Goal: Task Accomplishment & Management: Manage account settings

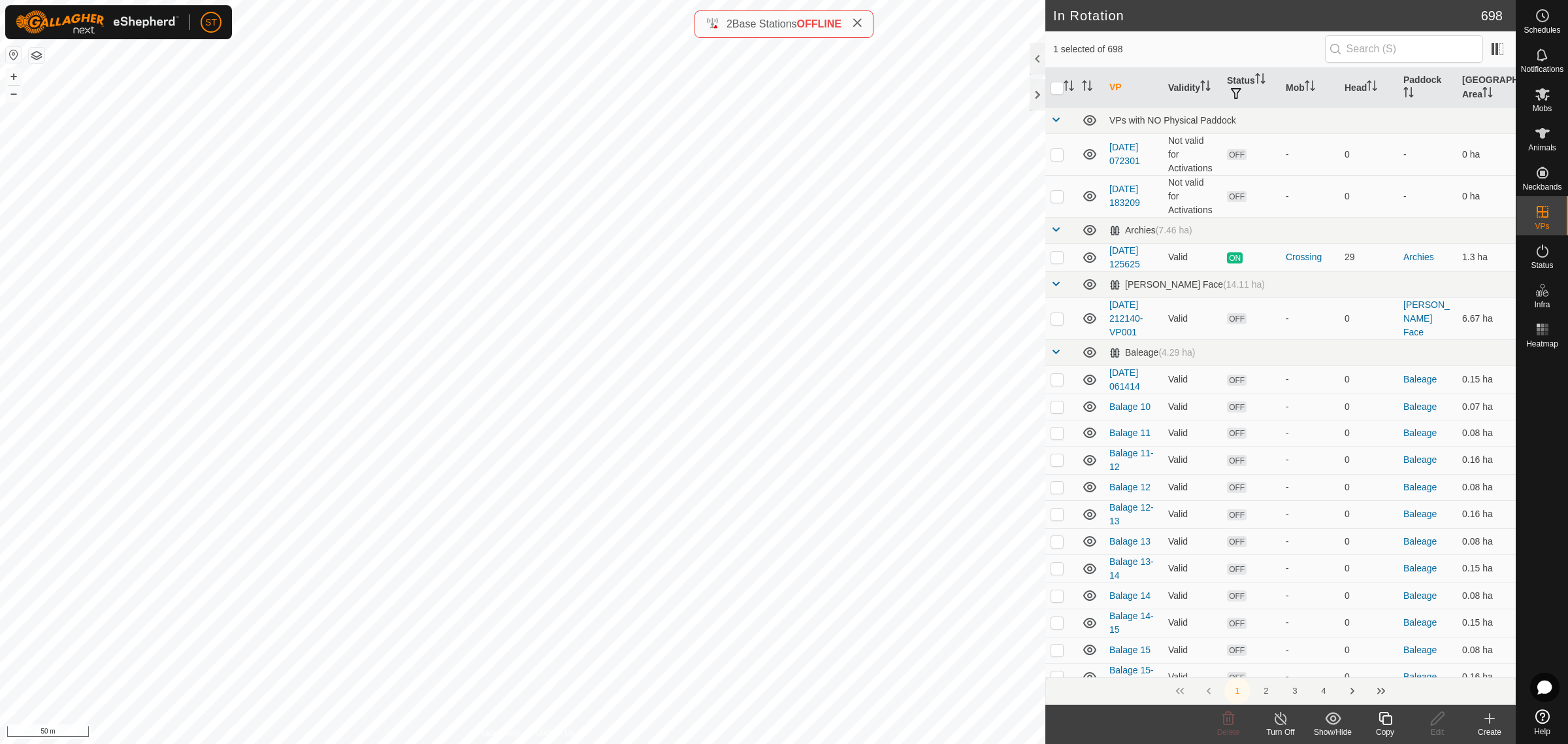
click at [1379, 728] on div "Copy" at bounding box center [1385, 732] width 52 height 12
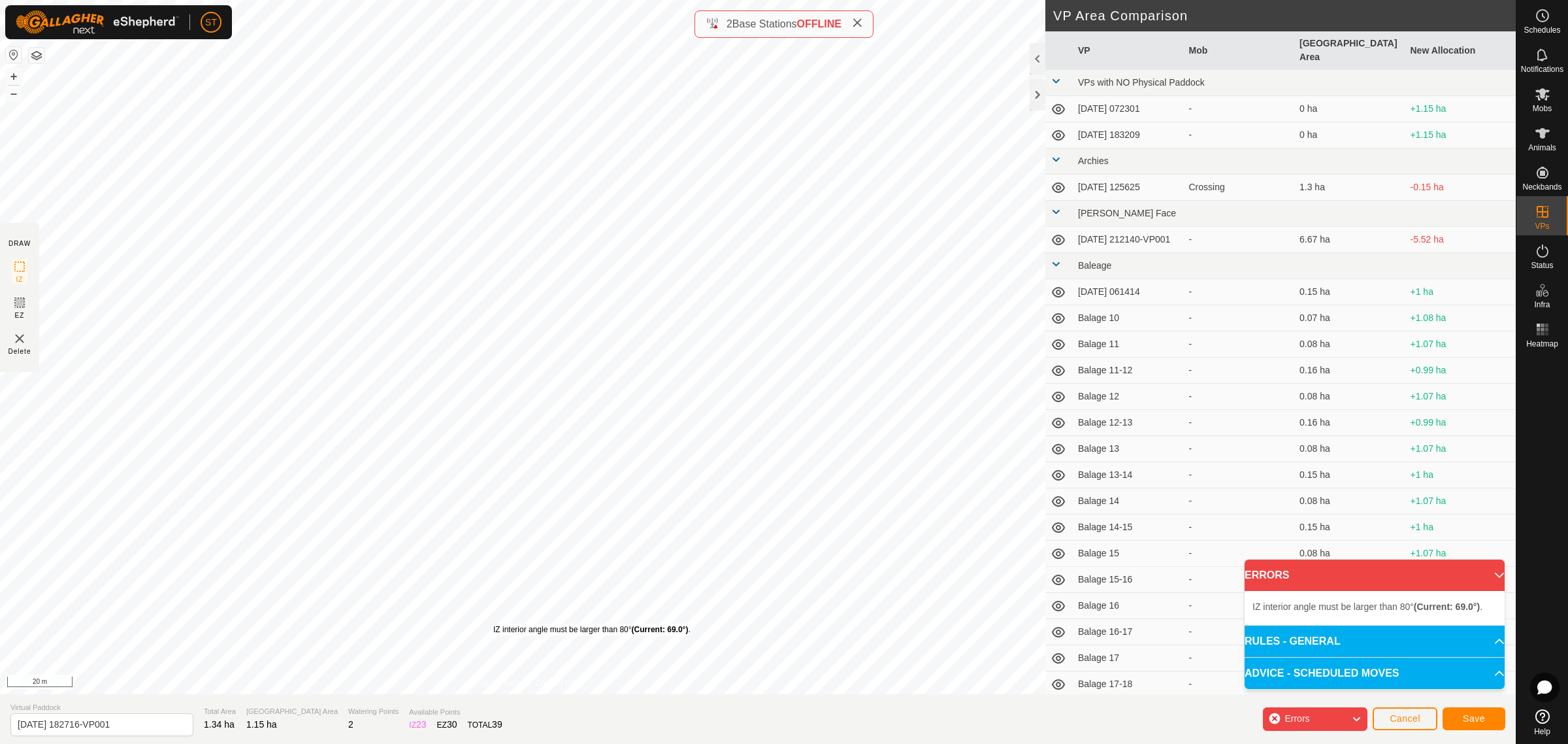
click at [494, 624] on div "IZ interior angle must be larger than 80° (Current: 69.0°) ." at bounding box center [592, 630] width 197 height 12
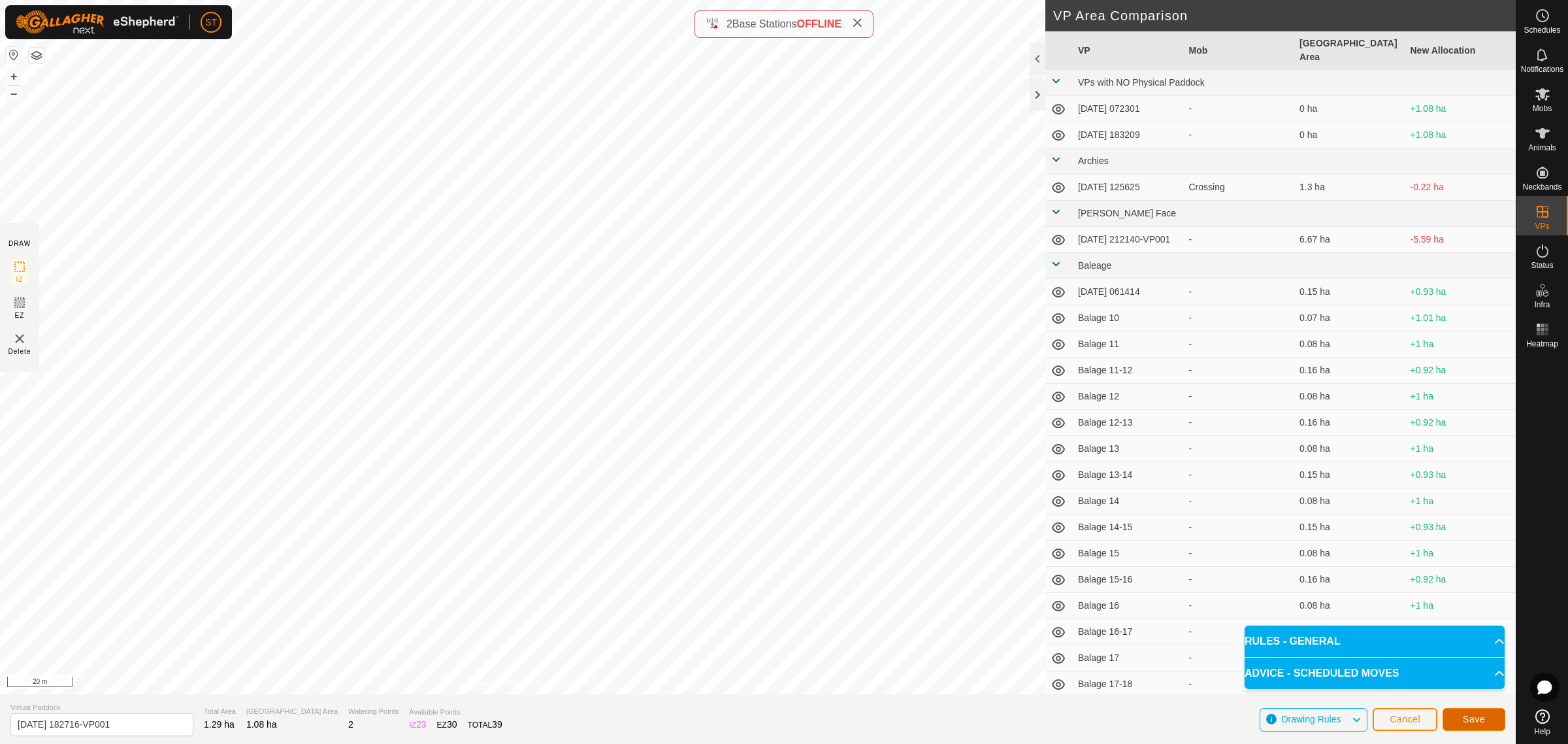
click at [1481, 724] on button "Save" at bounding box center [1474, 719] width 63 height 23
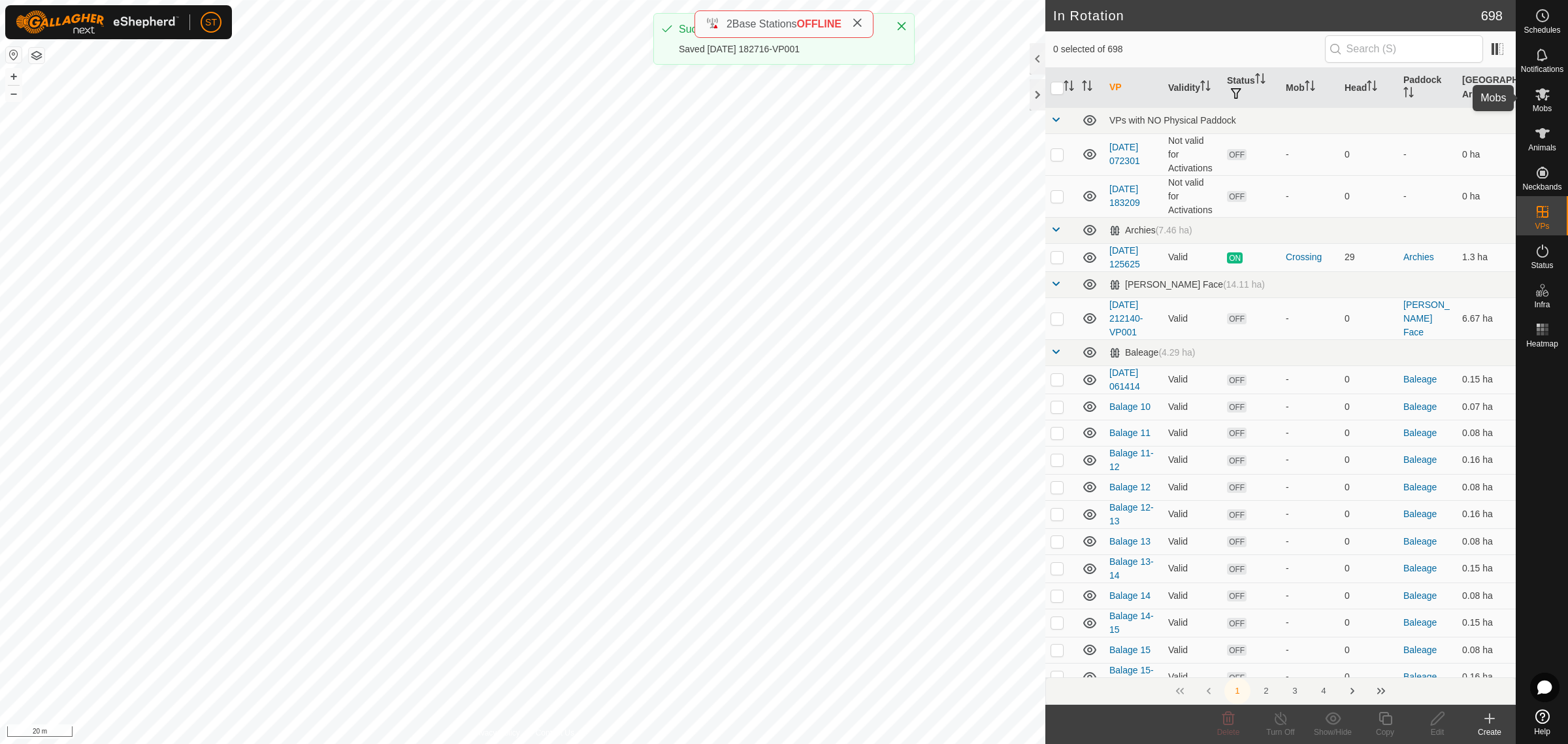
click at [1550, 99] on icon at bounding box center [1542, 94] width 15 height 15
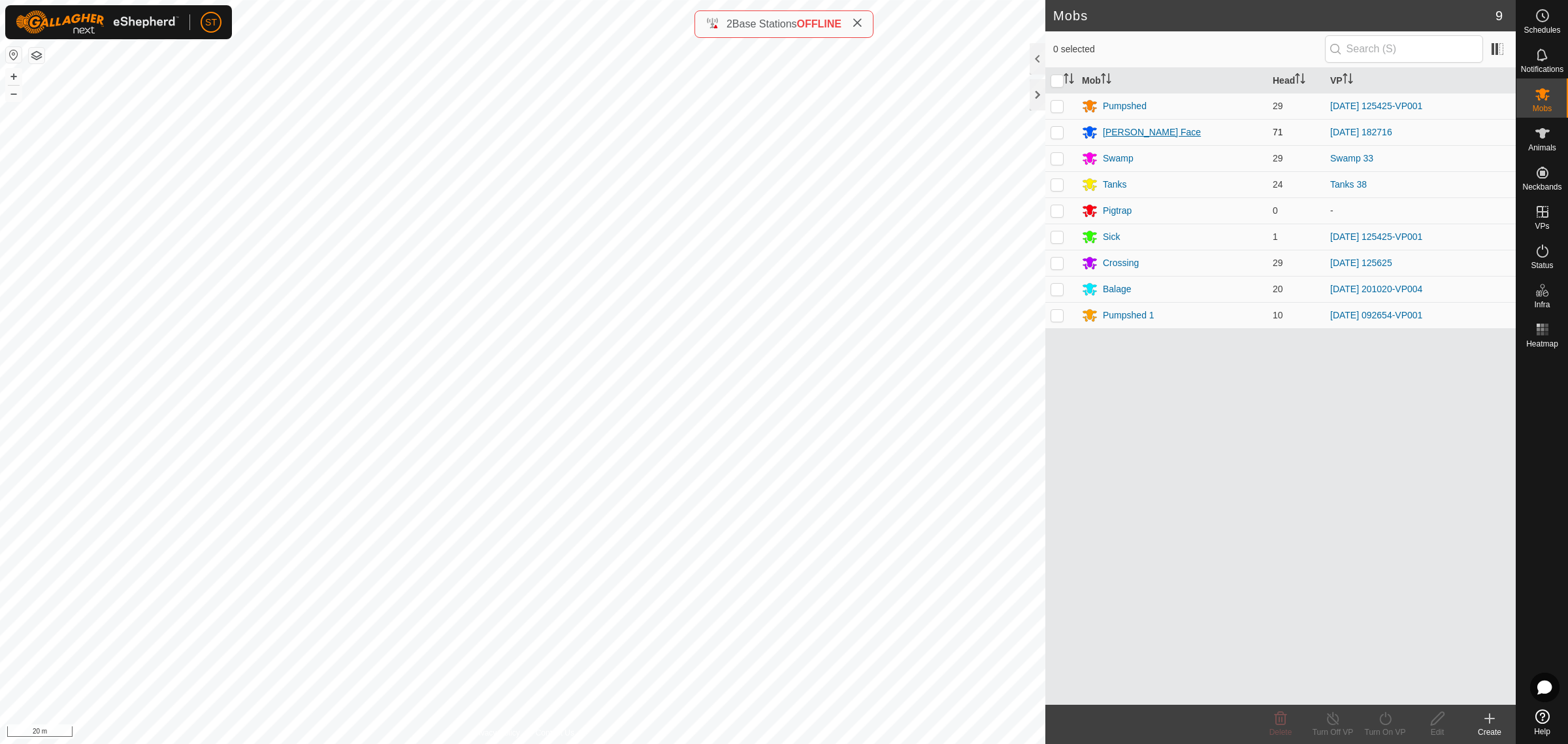
click at [1135, 132] on div "[PERSON_NAME] Face" at bounding box center [1152, 132] width 98 height 14
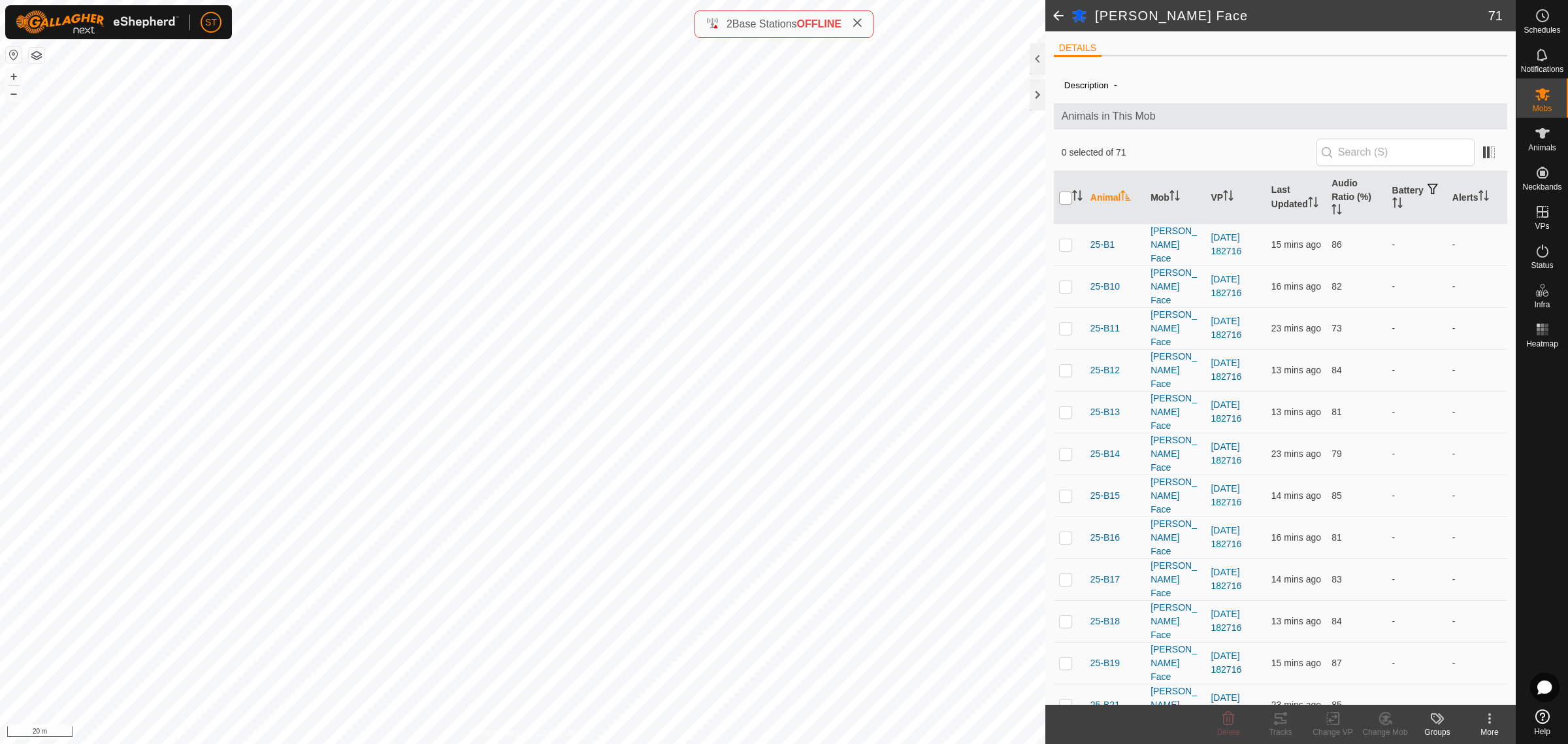
click at [1064, 196] on input "checkbox" at bounding box center [1066, 198] width 13 height 13
checkbox input "true"
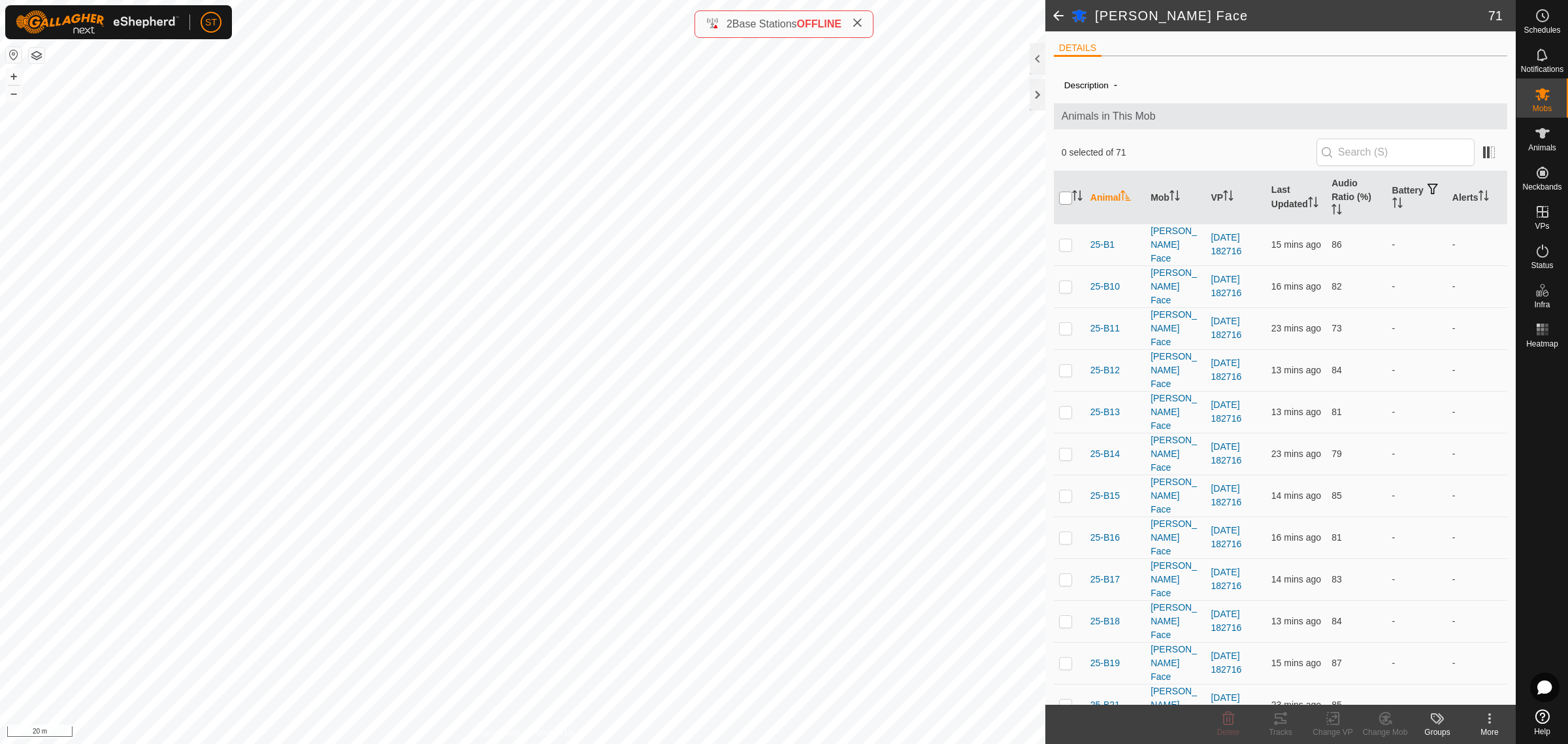
checkbox input "true"
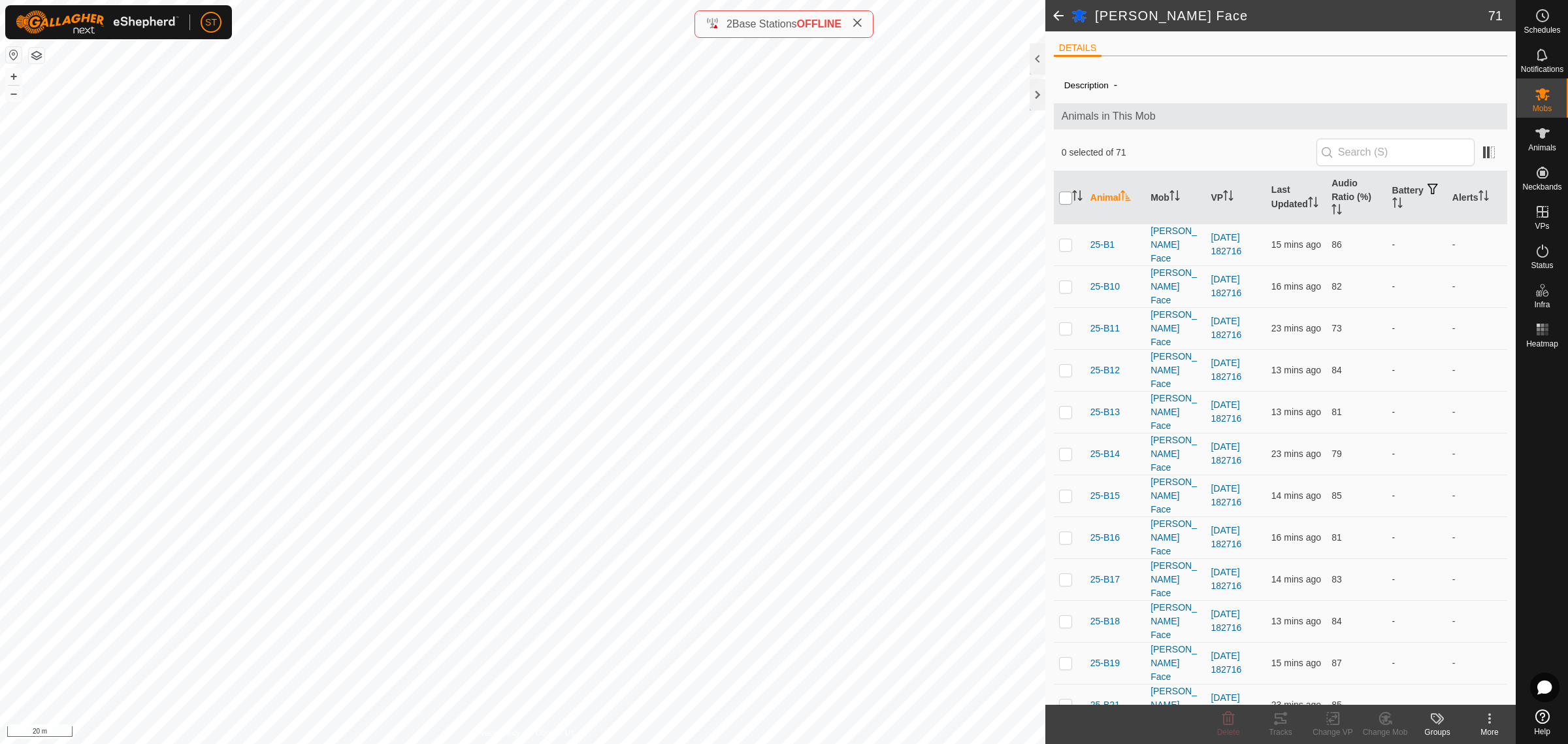
checkbox input "true"
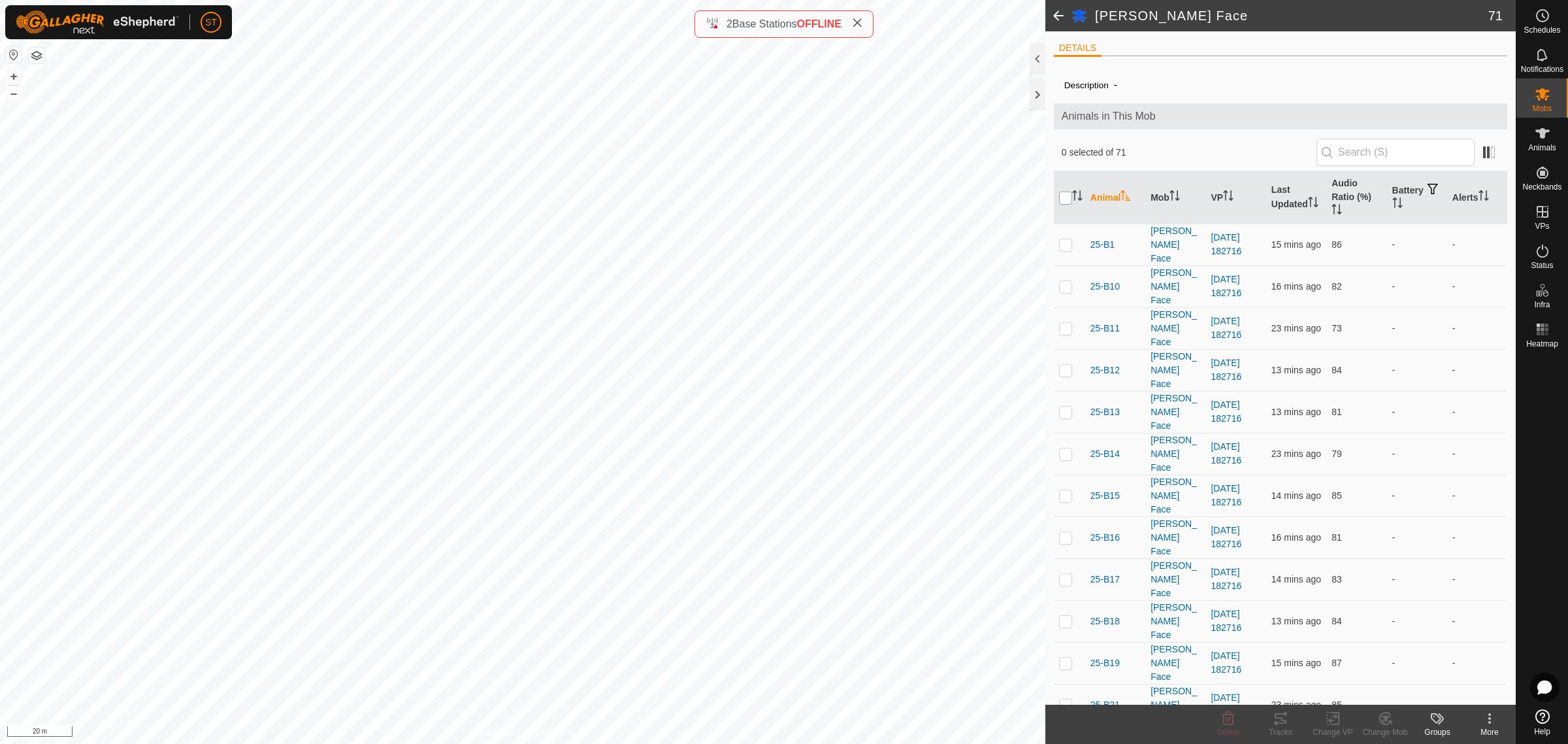
checkbox input "true"
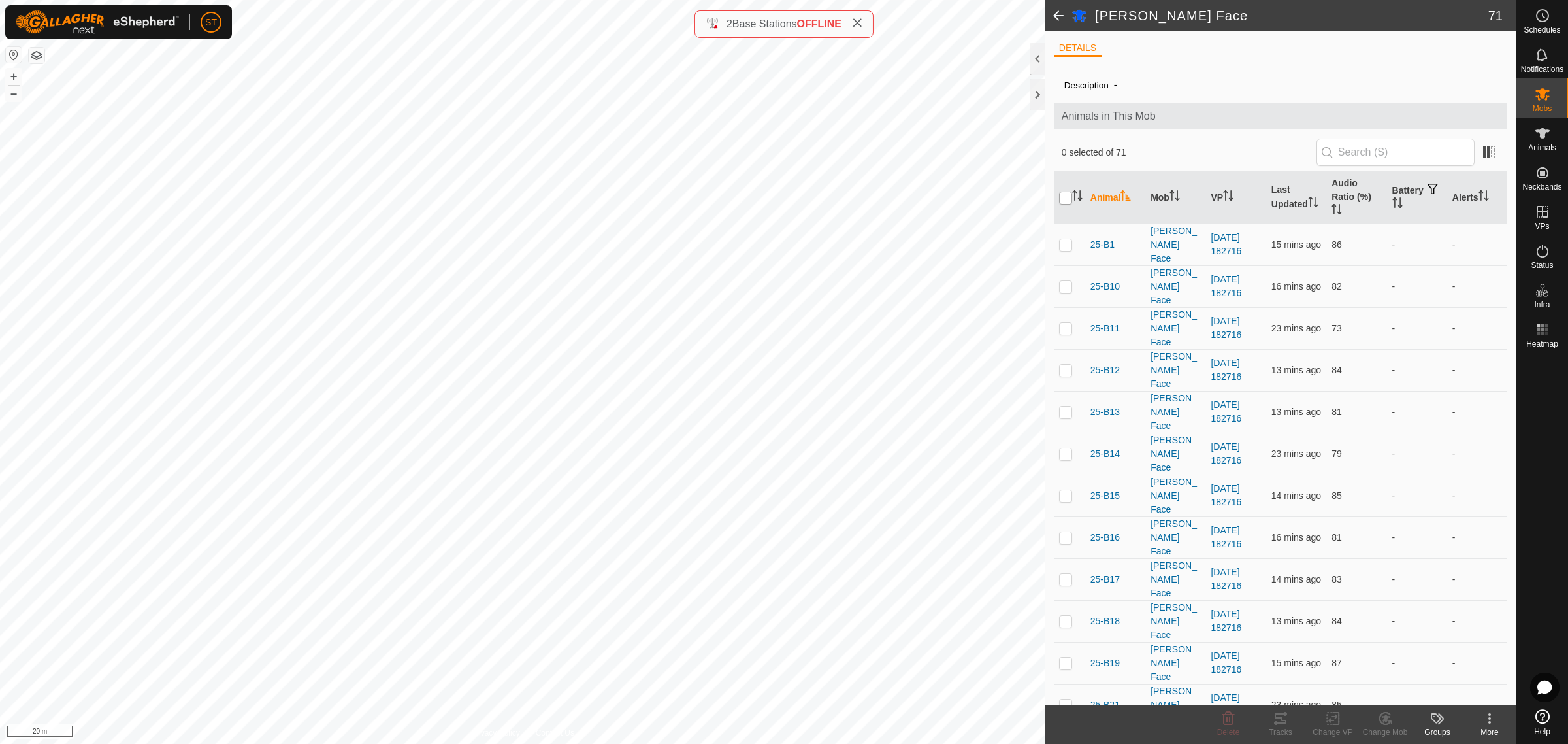
checkbox input "true"
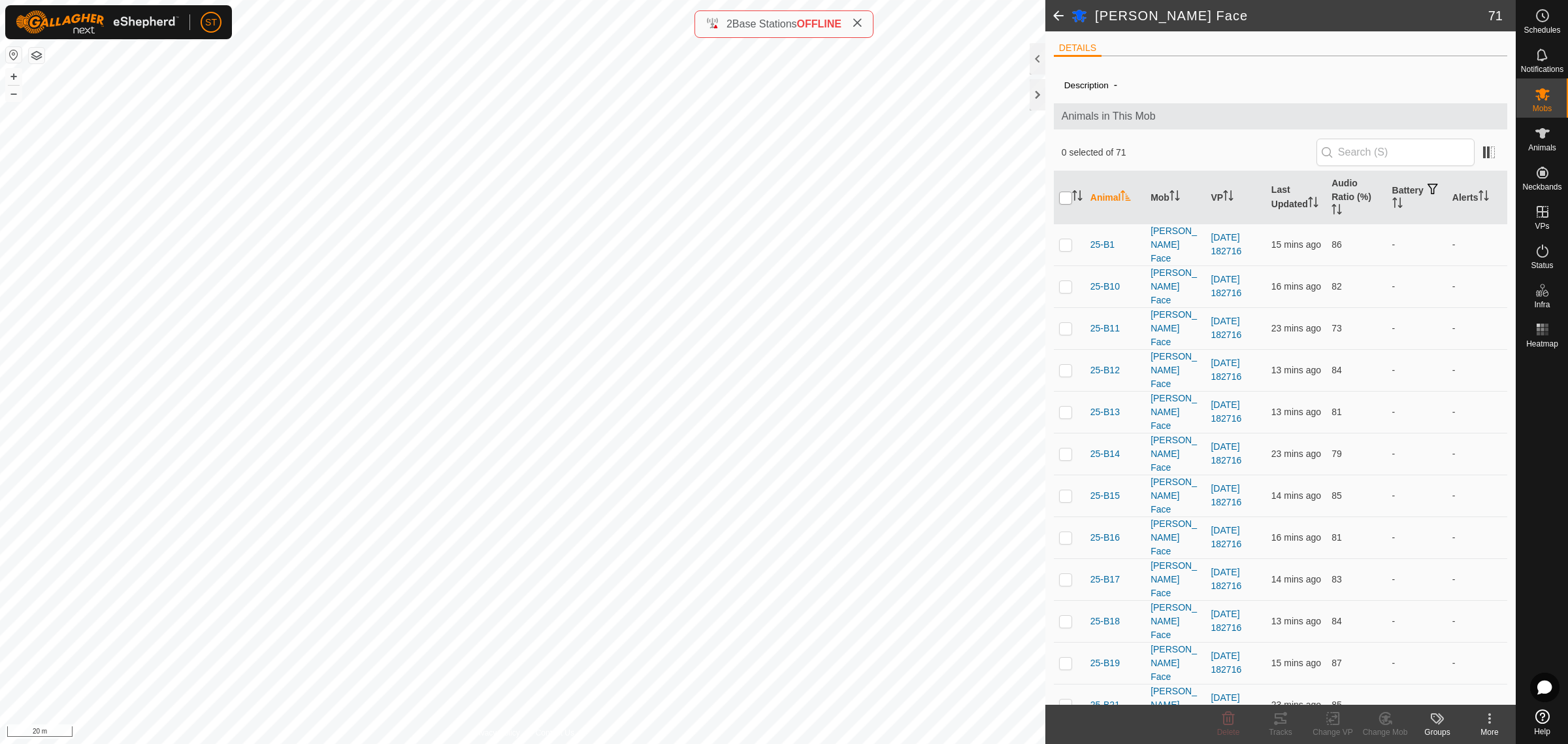
checkbox input "true"
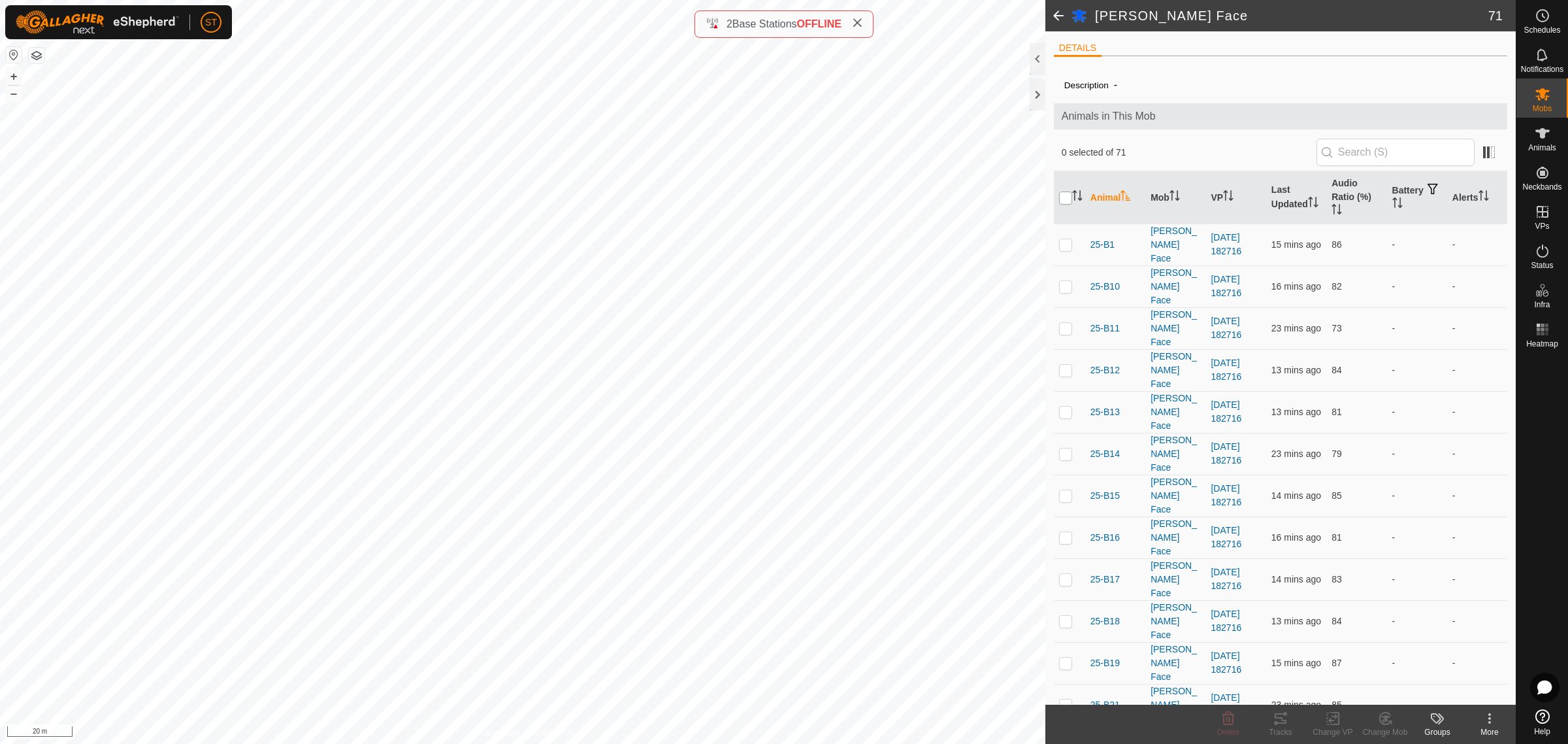
checkbox input "true"
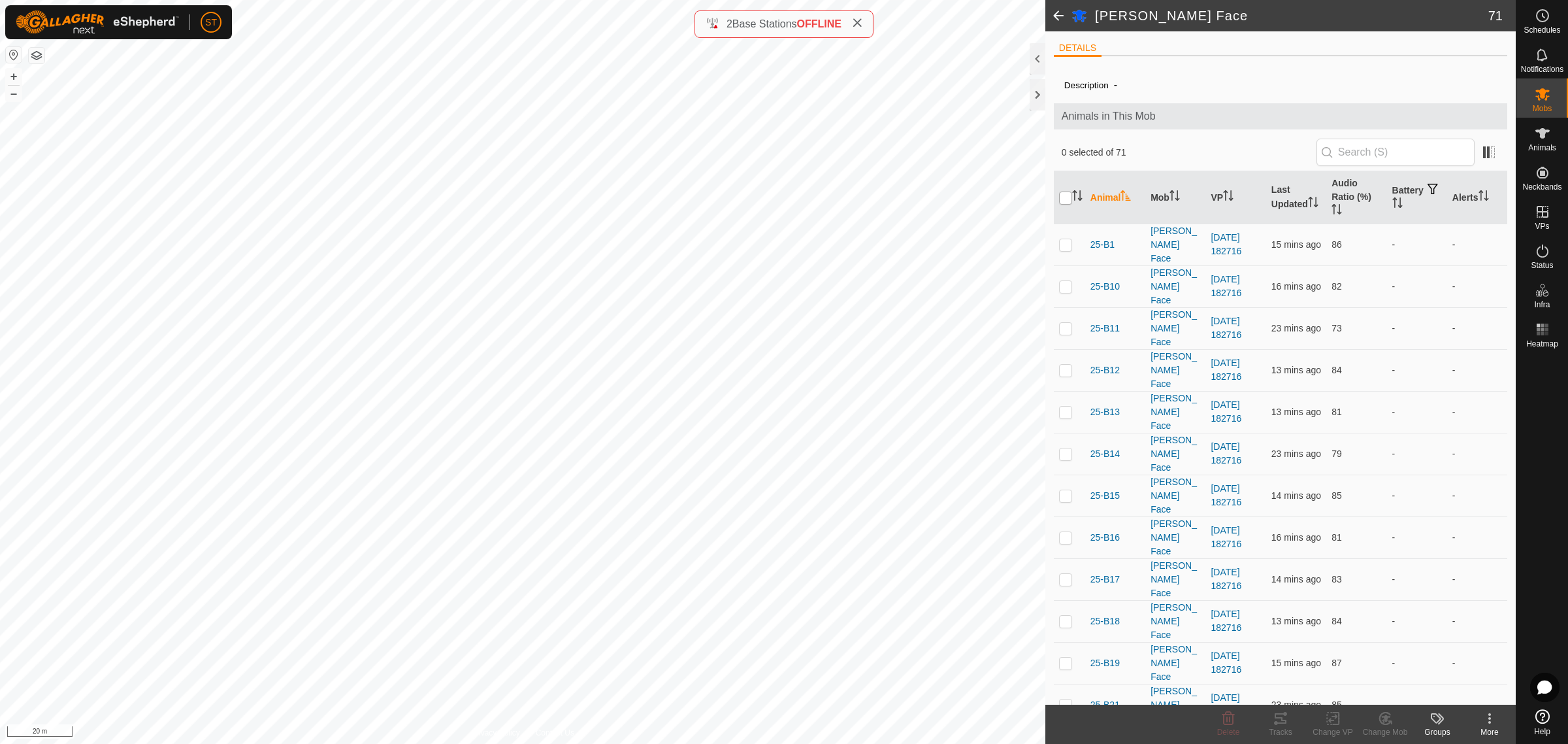
checkbox input "true"
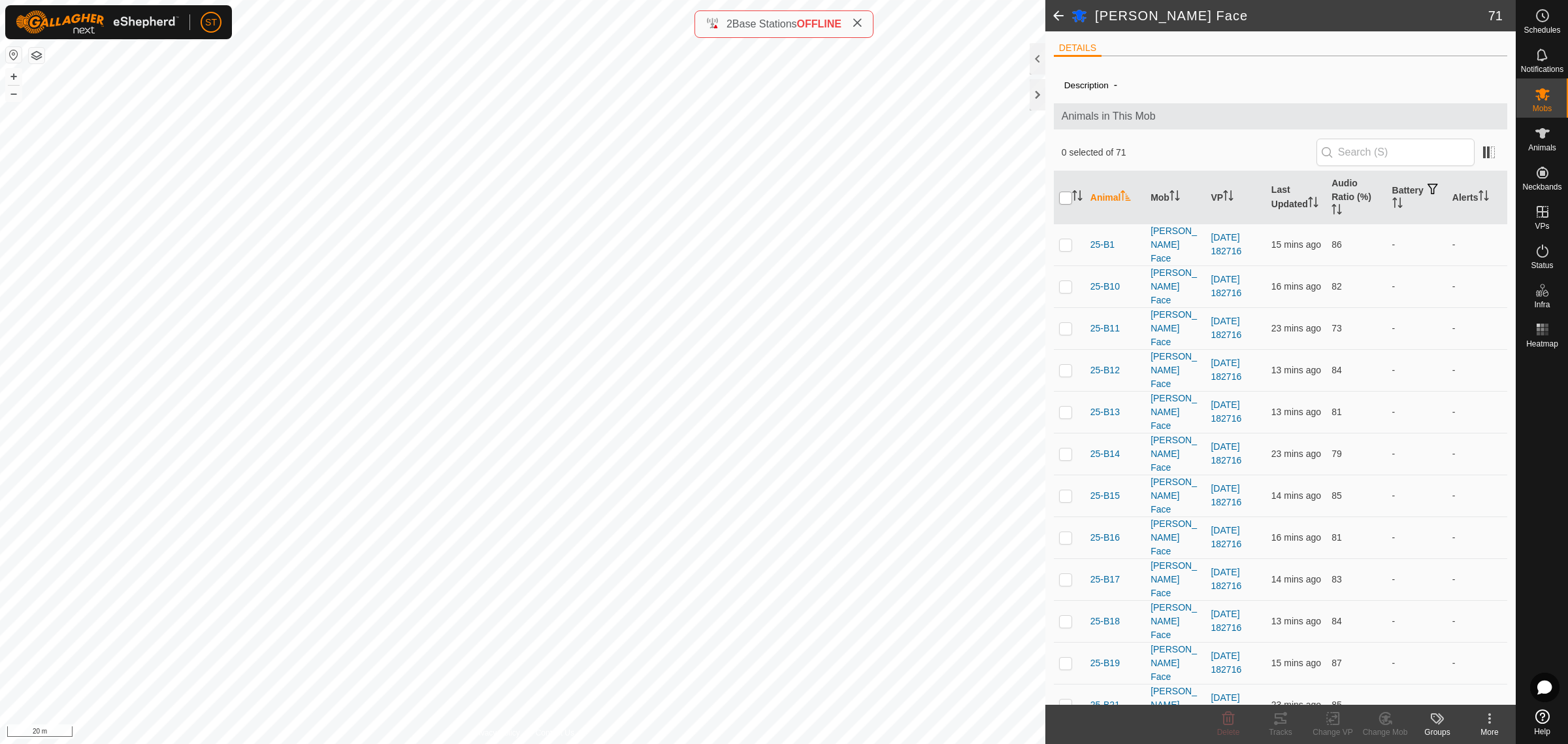
checkbox input "true"
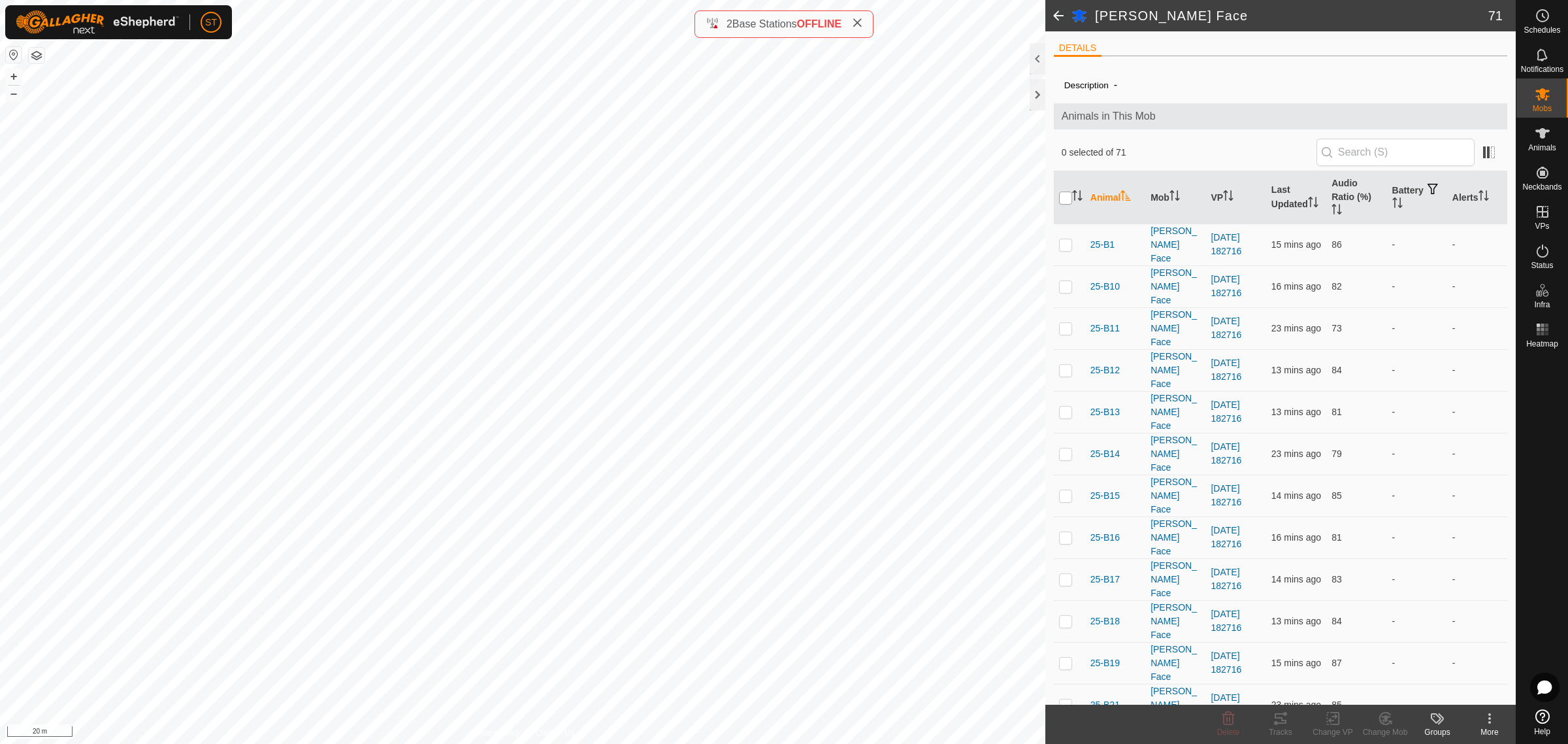
checkbox input "true"
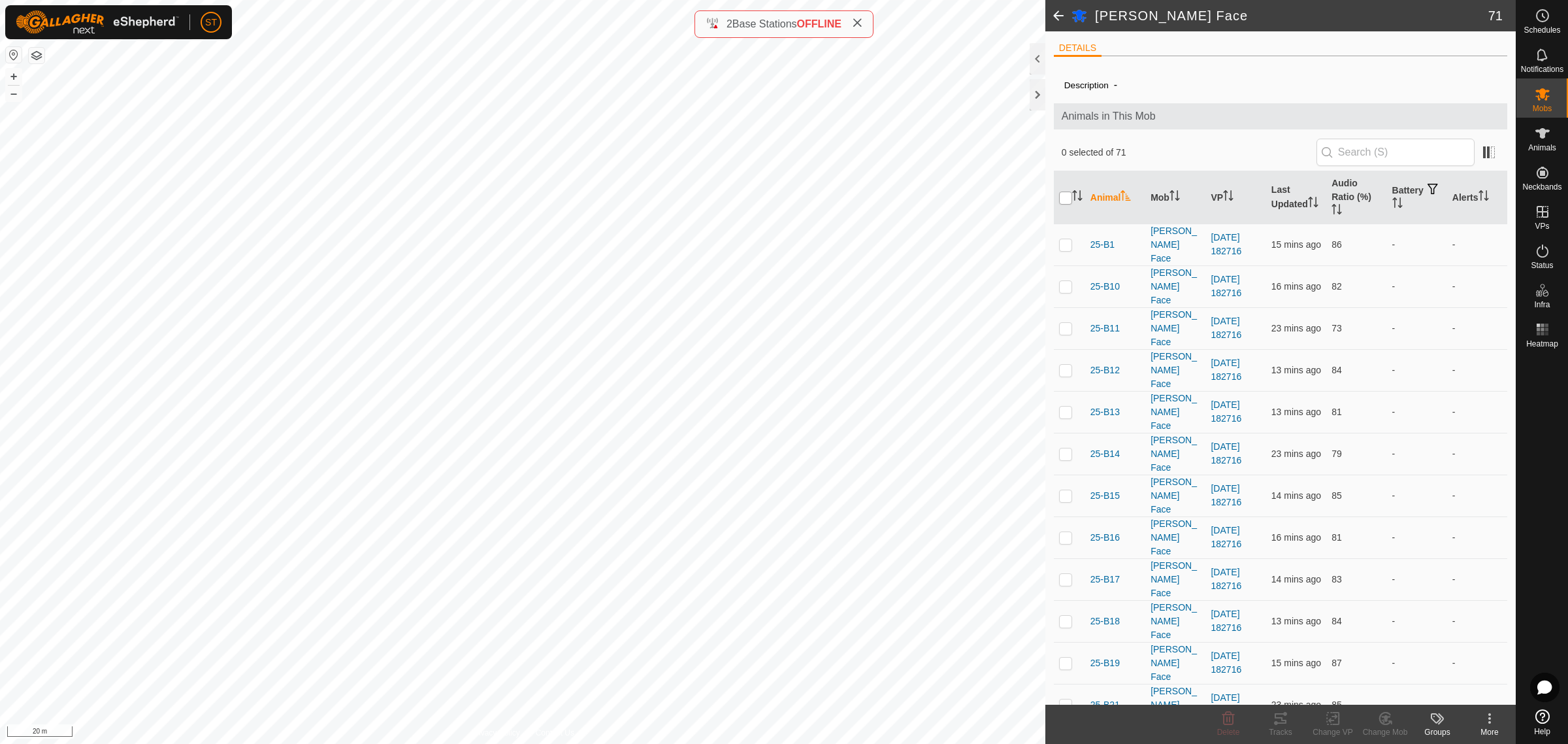
checkbox input "true"
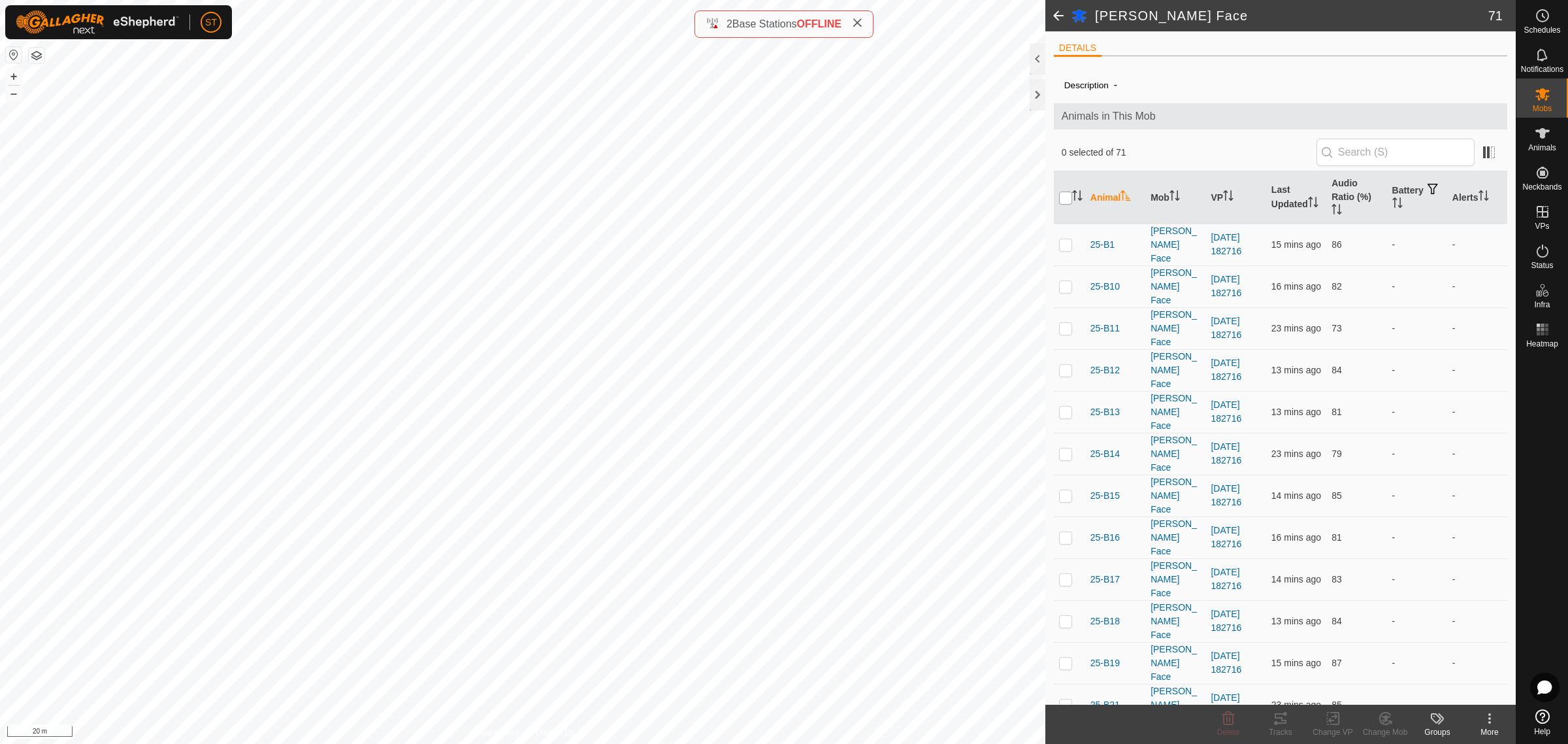
checkbox input "true"
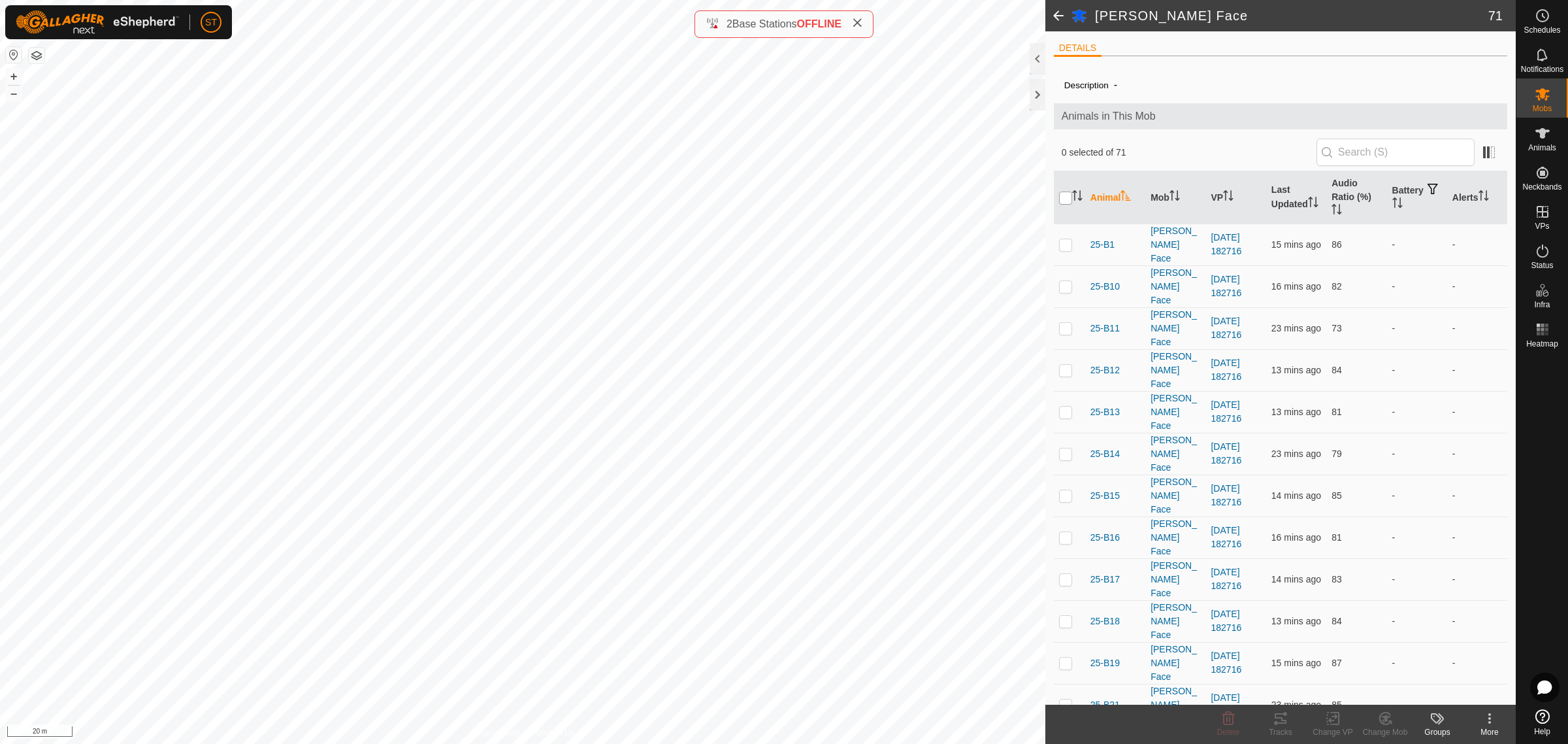
checkbox input "true"
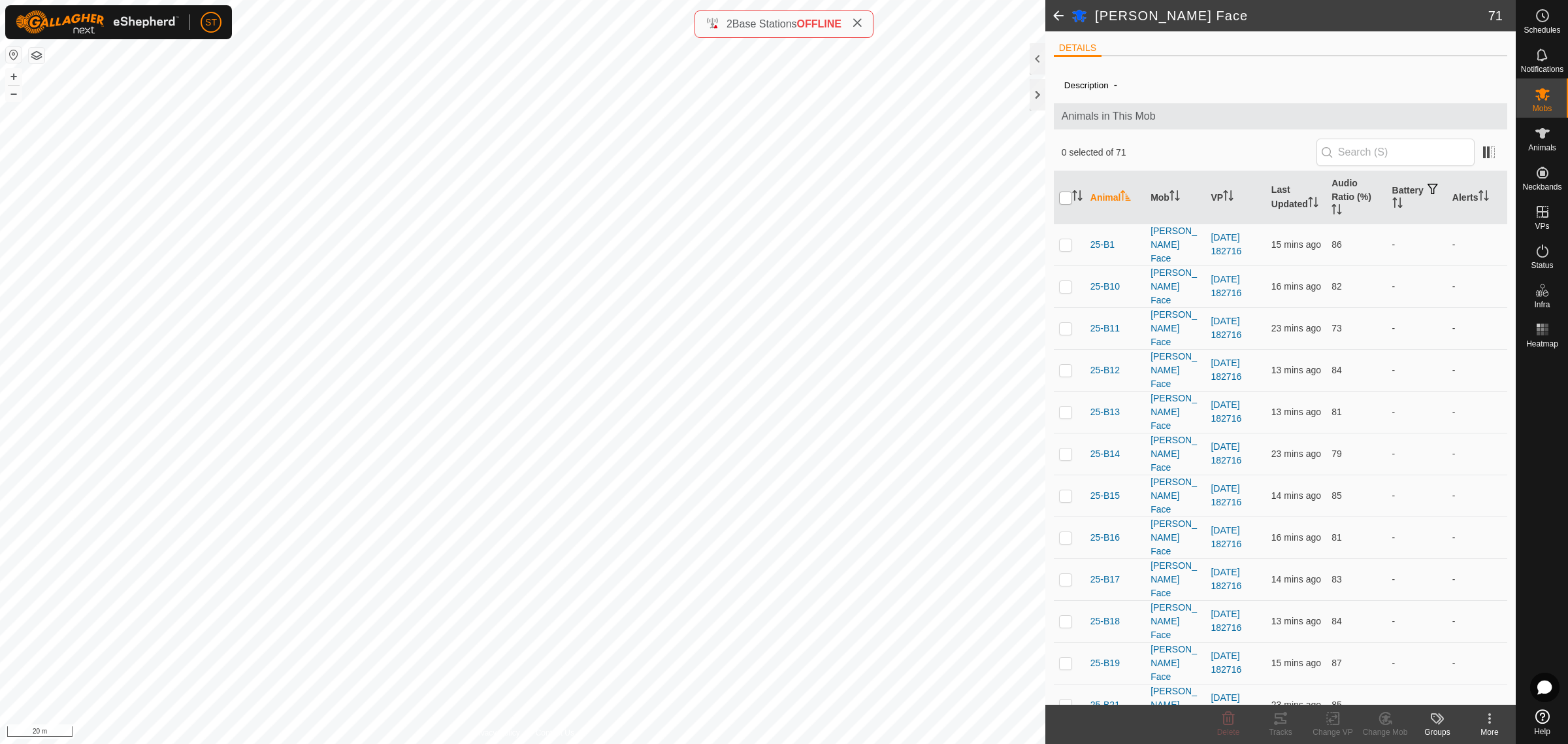
checkbox input "true"
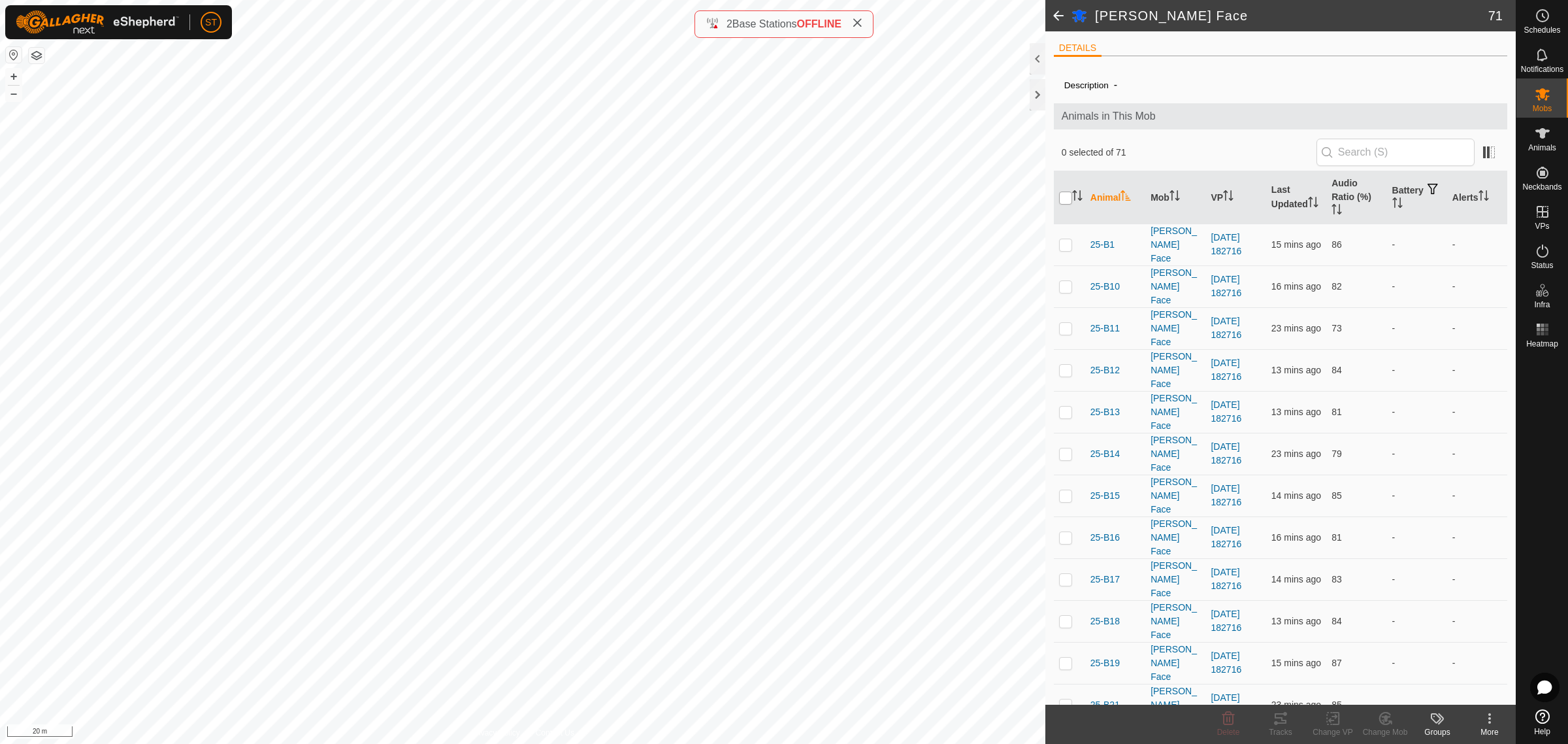
checkbox input "true"
click at [1331, 723] on icon at bounding box center [1333, 718] width 16 height 15
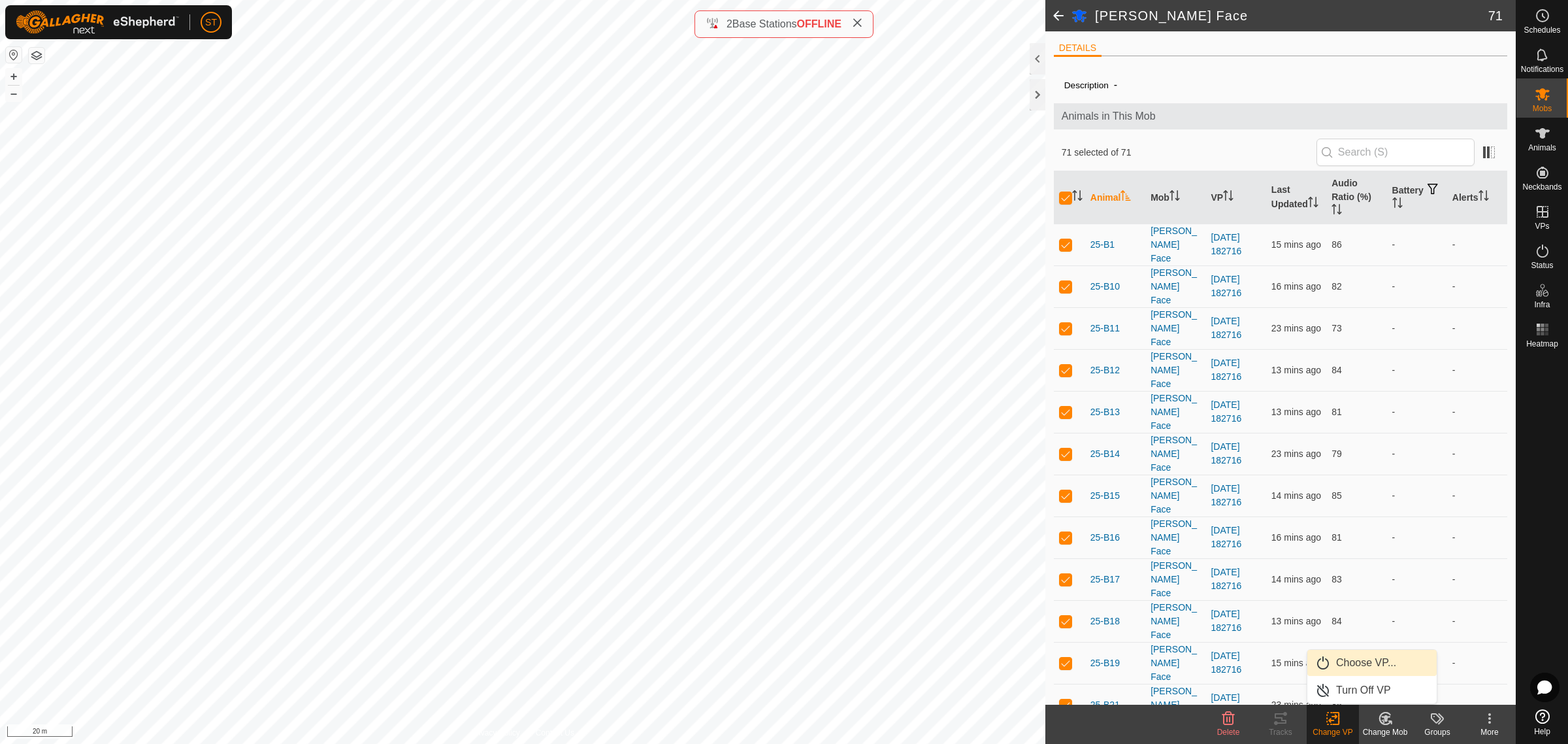
click at [1360, 667] on link "Choose VP..." at bounding box center [1372, 663] width 129 height 26
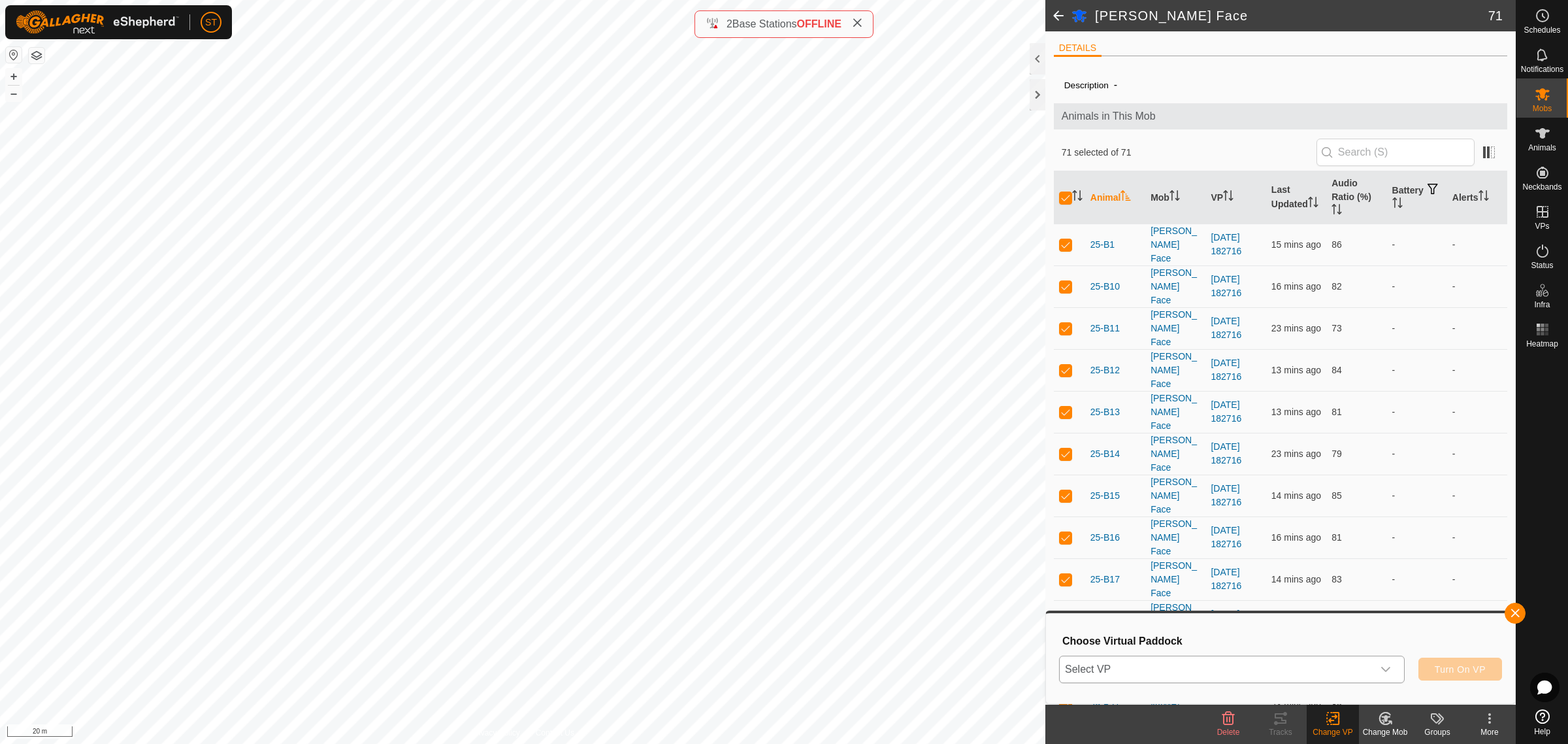
click at [1381, 672] on icon "dropdown trigger" at bounding box center [1386, 669] width 10 height 10
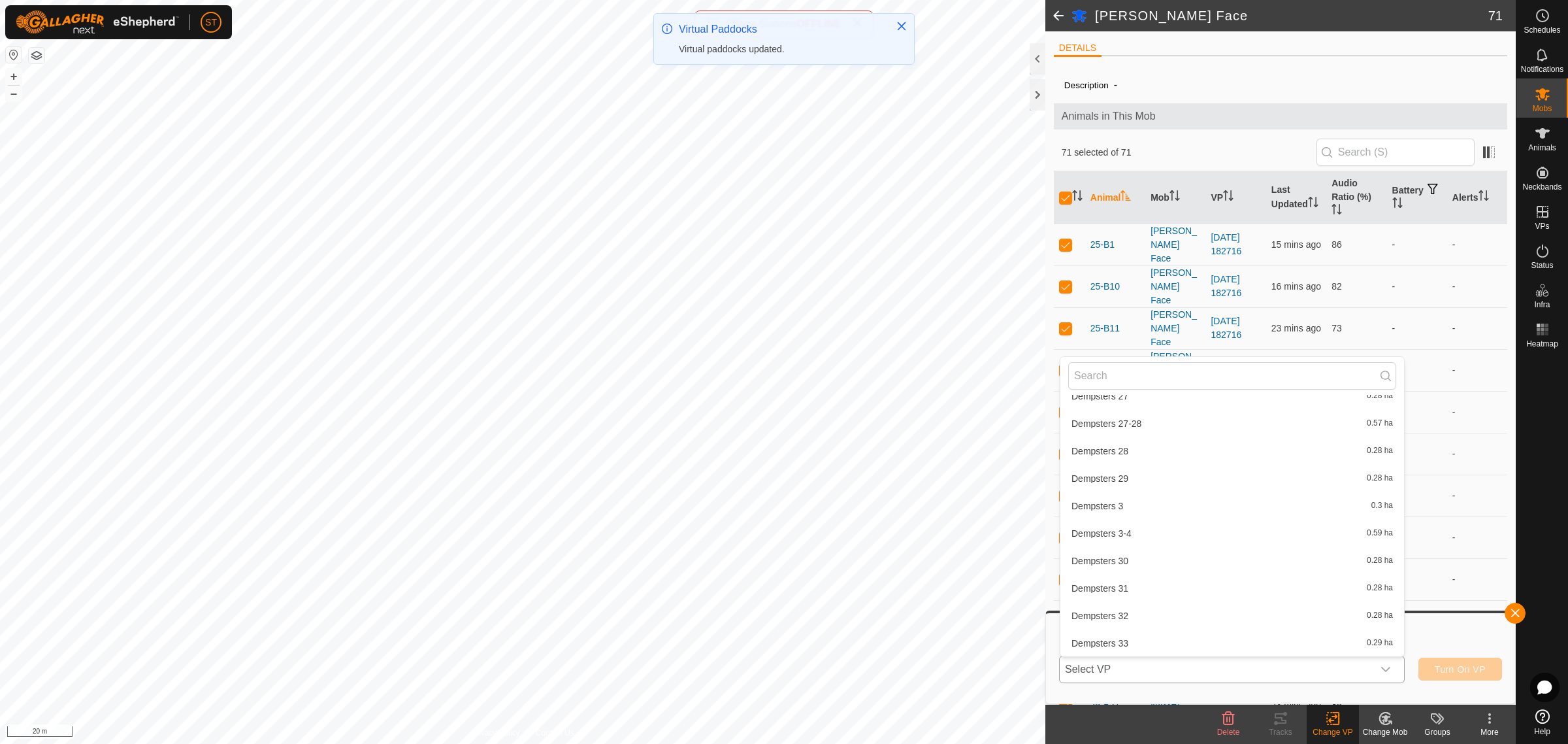
scroll to position [6374, 0]
click at [1154, 484] on li "[DATE] 182716-VP001 1.08 ha" at bounding box center [1232, 490] width 344 height 26
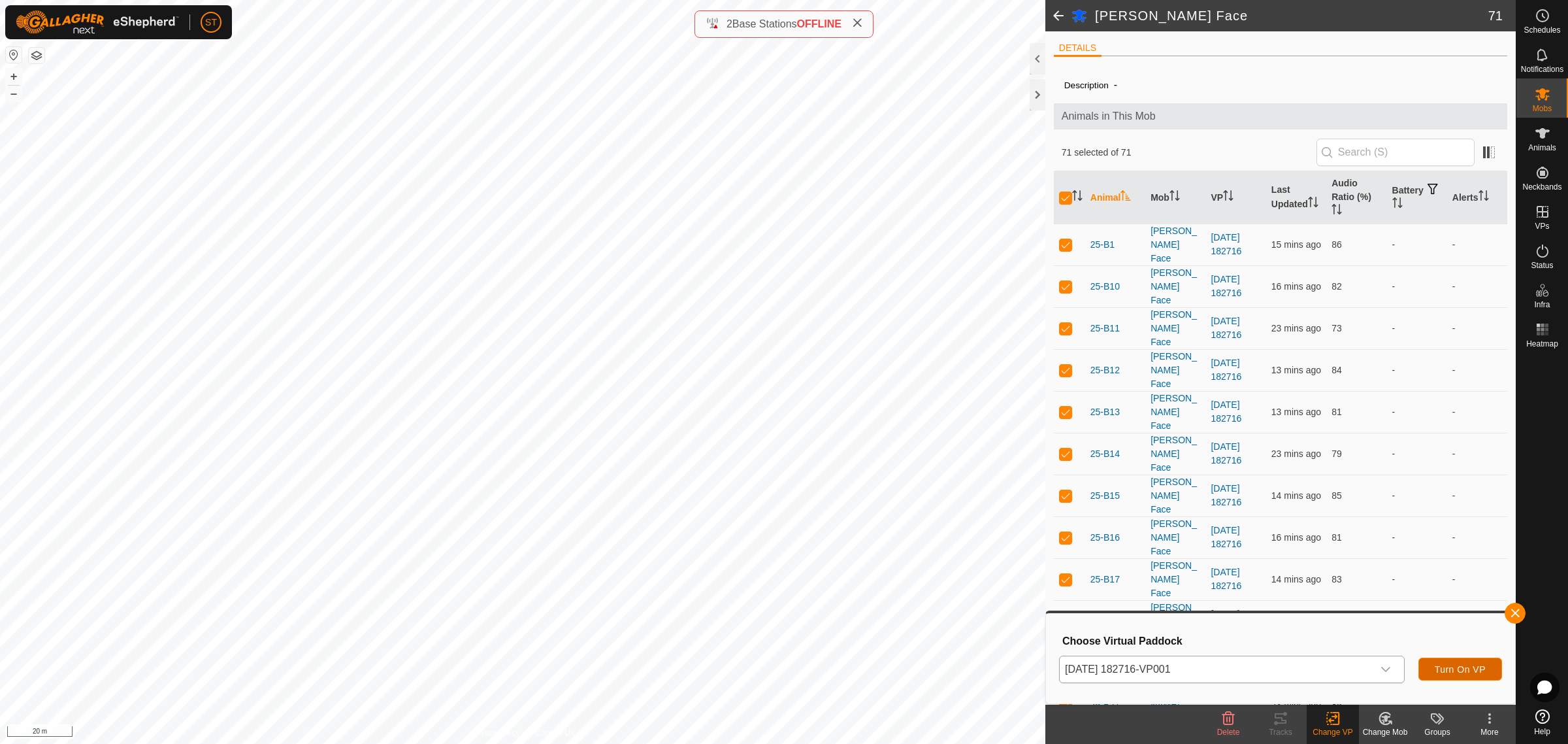
click at [1444, 670] on span "Turn On VP" at bounding box center [1460, 669] width 51 height 10
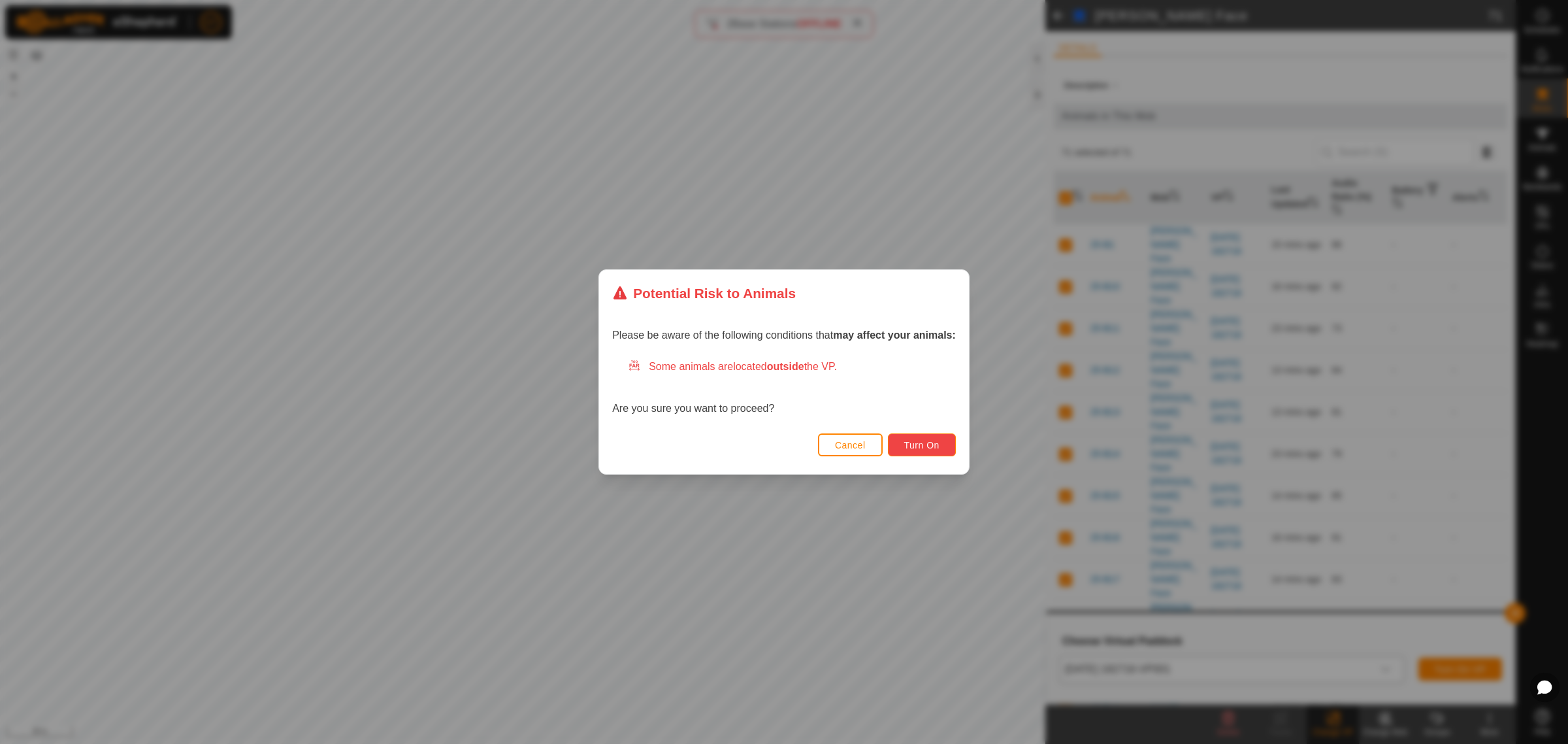
click at [926, 446] on span "Turn On" at bounding box center [922, 445] width 35 height 10
